Goal: Use online tool/utility: Use online tool/utility

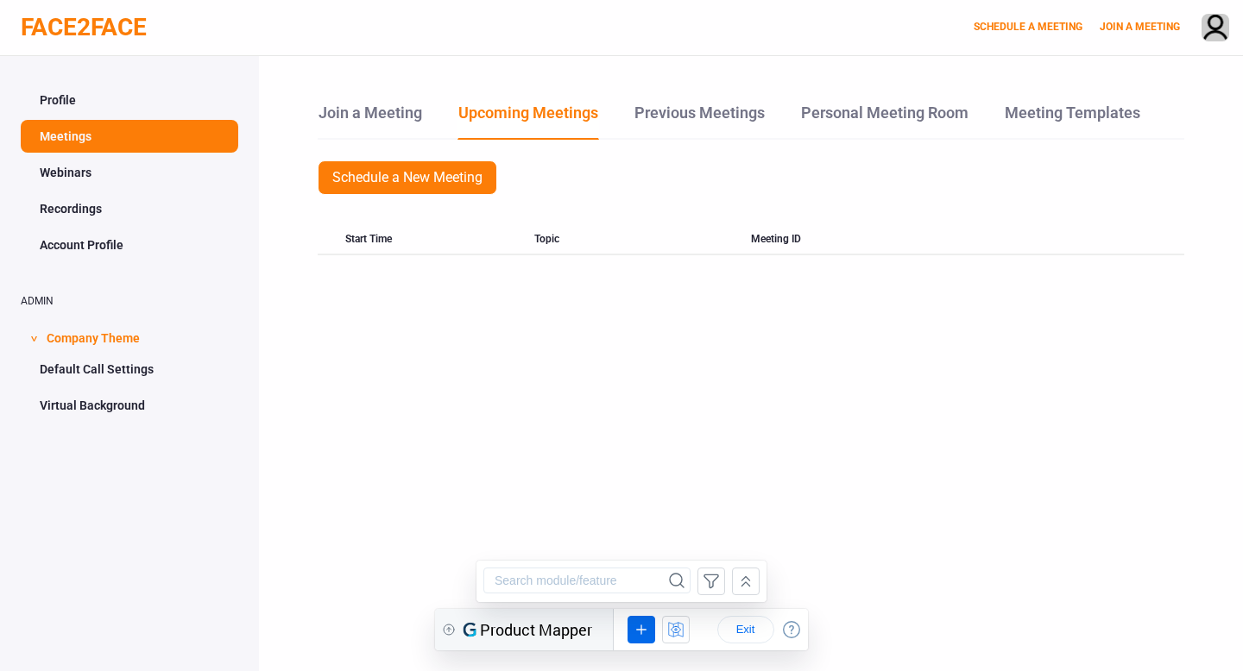
click at [512, 395] on div "Join a Meeting Upcoming Meetings Previous Meetings Personal Meeting Room Meetin…" at bounding box center [751, 391] width 984 height 671
click at [552, 579] on input "string" at bounding box center [575, 581] width 182 height 26
click at [654, 637] on div "Exit" at bounding box center [710, 629] width 195 height 41
click at [646, 633] on icon at bounding box center [641, 630] width 19 height 21
click at [652, 541] on div "Module" at bounding box center [664, 539] width 38 height 13
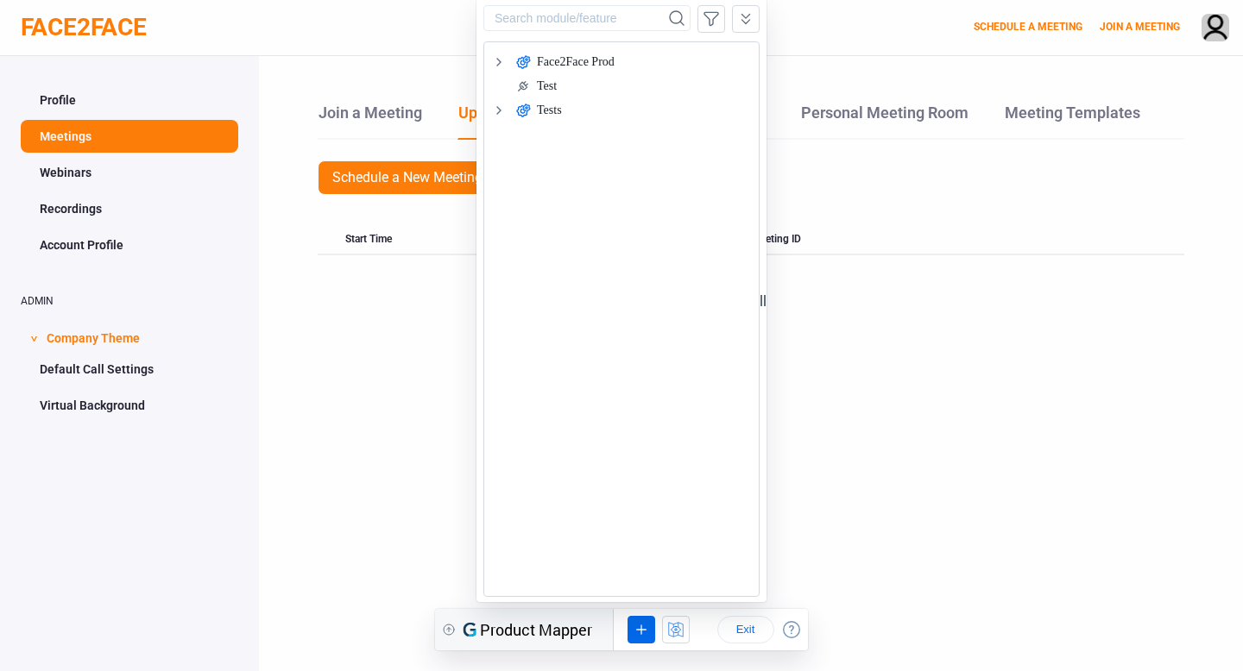
click at [706, 619] on div "Exit" at bounding box center [710, 629] width 195 height 41
click at [633, 632] on icon at bounding box center [641, 630] width 19 height 21
click at [647, 589] on div "UI Element Rule" at bounding box center [687, 595] width 84 height 13
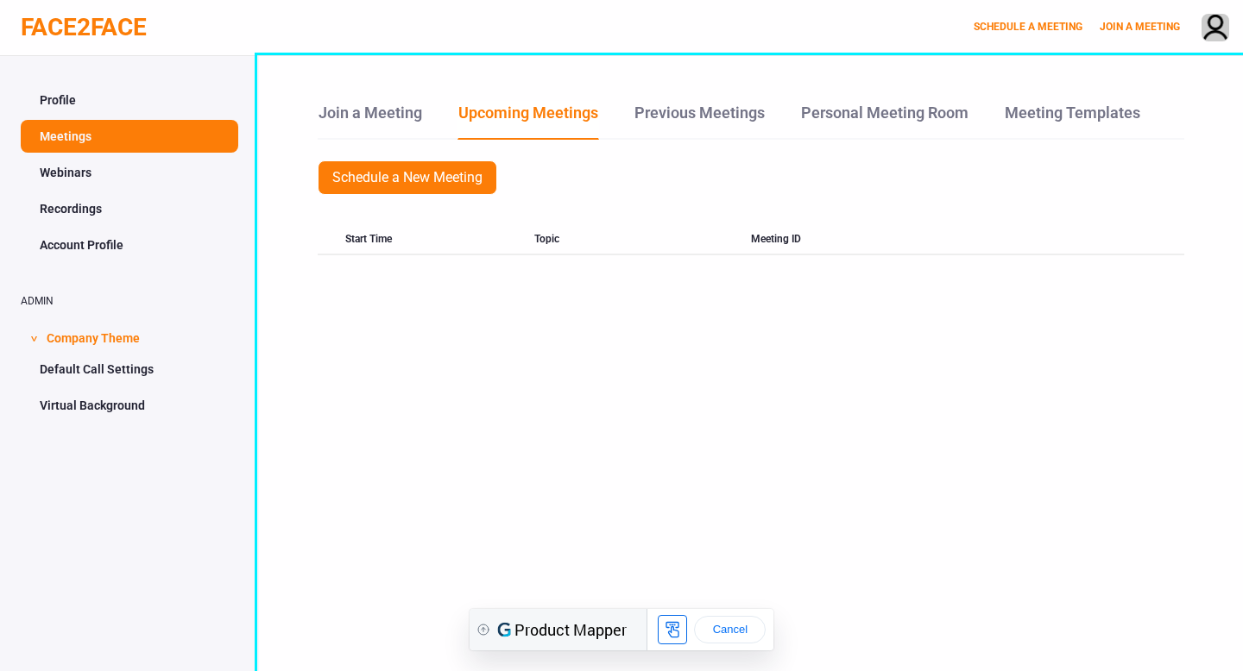
click at [659, 633] on div at bounding box center [672, 629] width 29 height 29
click at [665, 626] on icon at bounding box center [672, 630] width 21 height 21
click at [728, 626] on span "Cancel" at bounding box center [730, 630] width 42 height 14
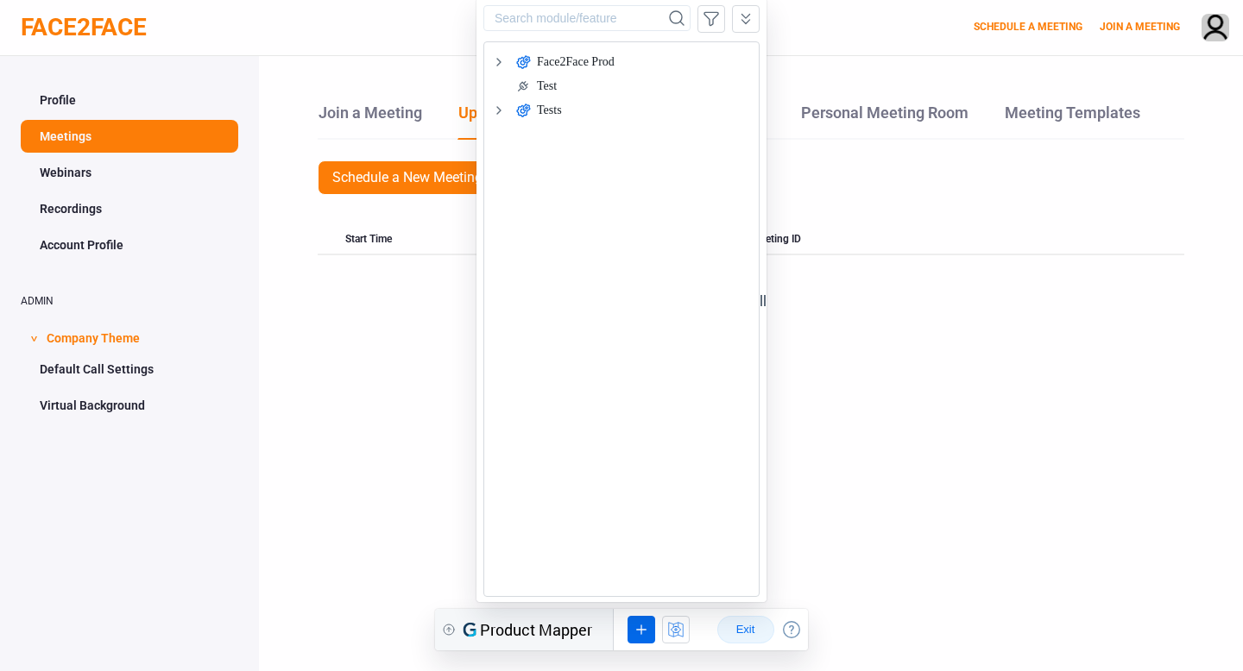
click at [744, 626] on span "Exit" at bounding box center [746, 630] width 28 height 14
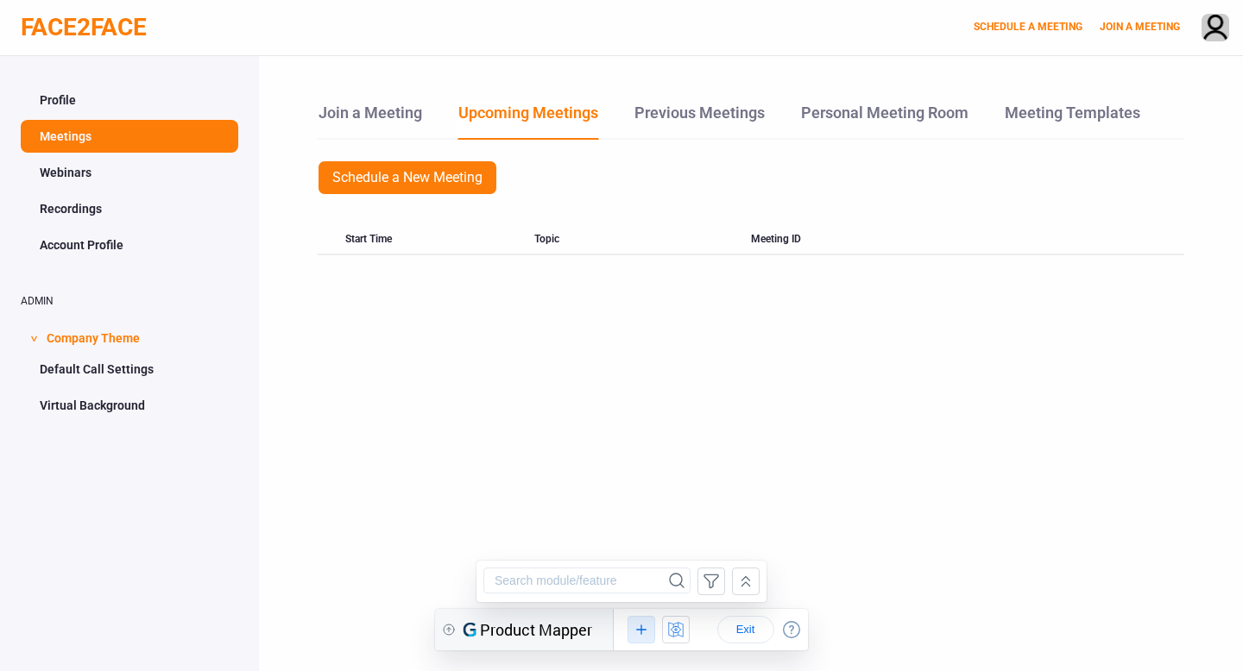
click at [638, 633] on icon at bounding box center [641, 630] width 19 height 21
click at [660, 594] on div "UI Element Rule" at bounding box center [687, 595] width 84 height 13
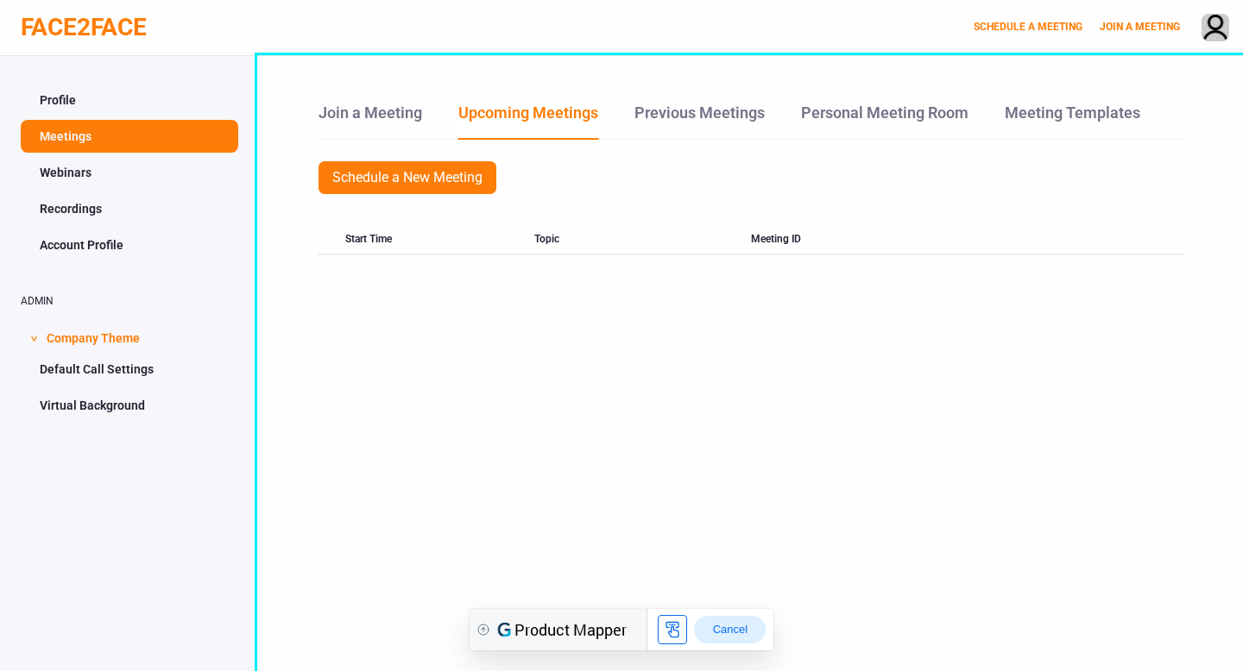
click at [710, 627] on span "Cancel" at bounding box center [730, 630] width 42 height 14
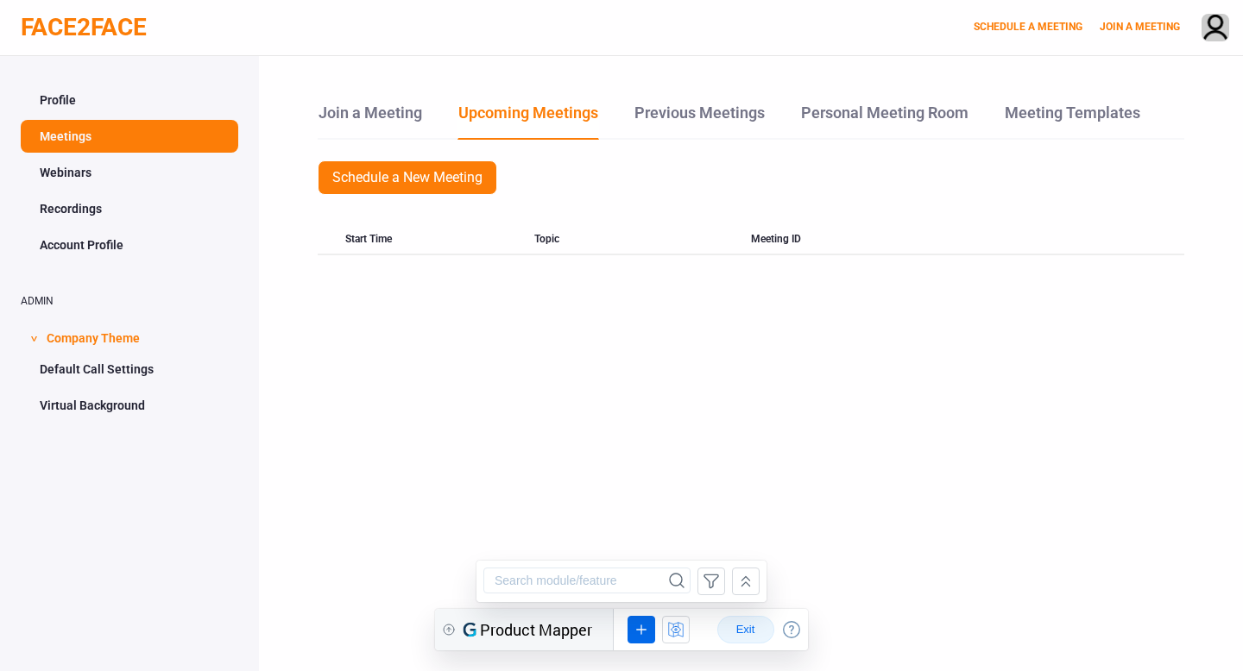
click at [754, 626] on span "Exit" at bounding box center [746, 630] width 28 height 14
click at [645, 623] on icon at bounding box center [641, 630] width 19 height 21
click at [657, 595] on div "UI Element Rule" at bounding box center [687, 595] width 84 height 13
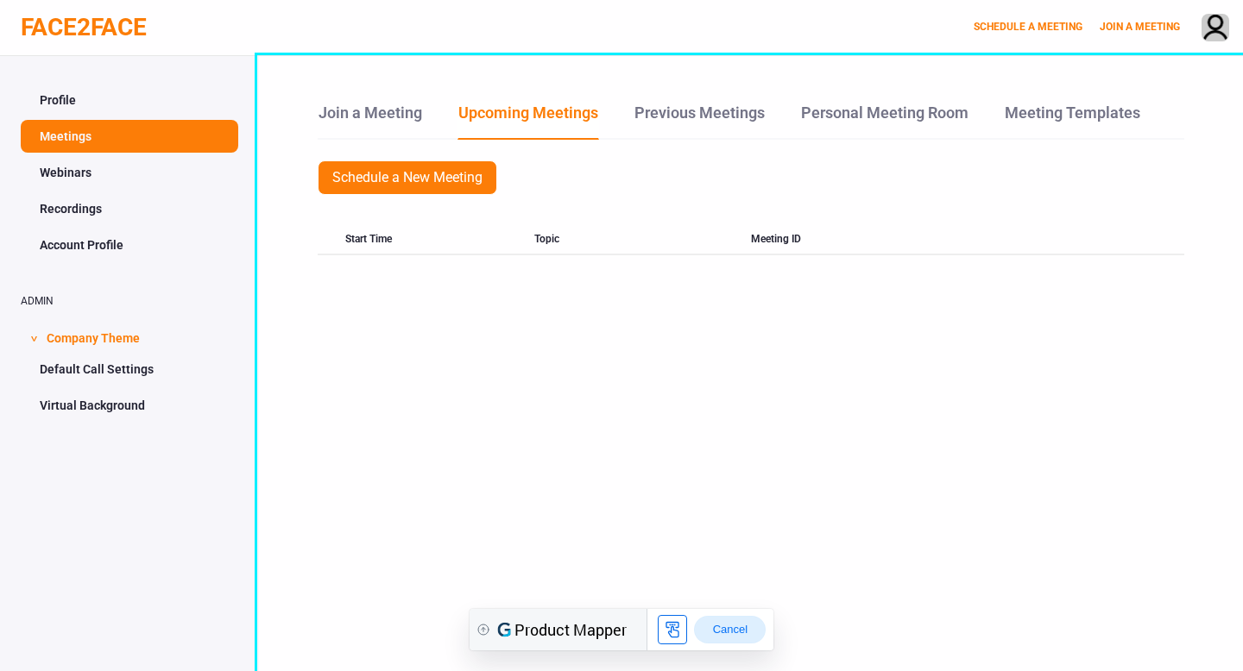
click at [738, 630] on span "Cancel" at bounding box center [730, 630] width 42 height 14
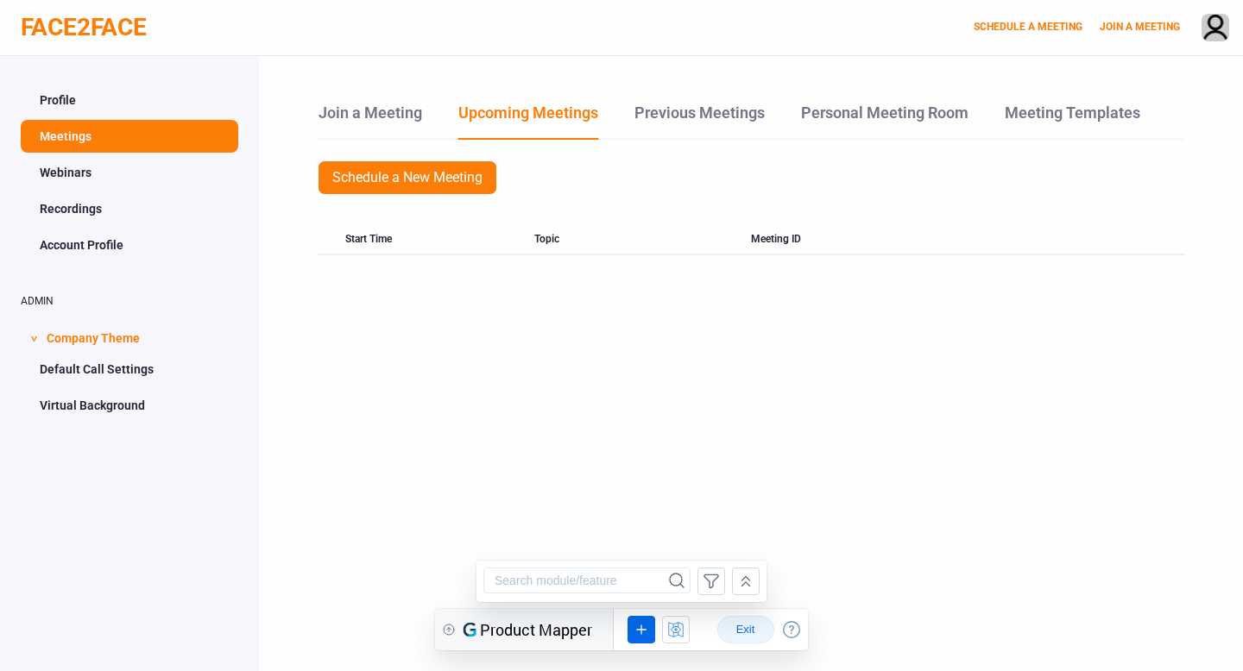
click at [740, 630] on span "Exit" at bounding box center [746, 630] width 28 height 14
